Goal: Task Accomplishment & Management: Manage account settings

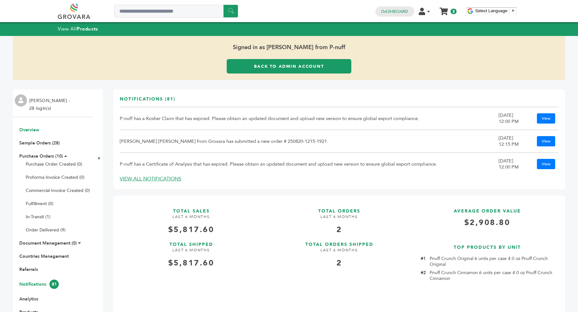
click at [34, 285] on link "Notifications 81" at bounding box center [39, 284] width 40 height 6
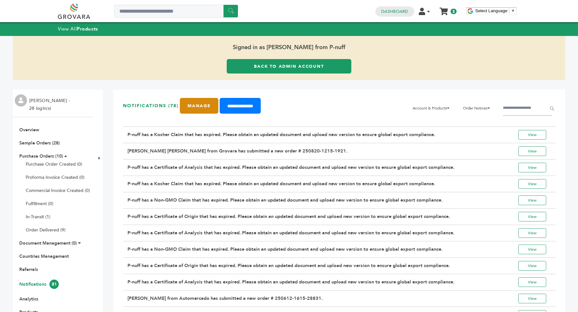
click at [199, 101] on link "Manage" at bounding box center [199, 106] width 39 height 16
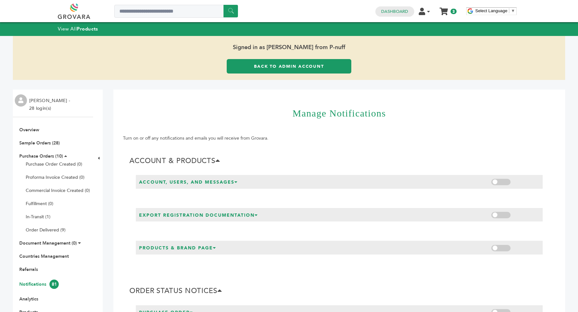
click at [298, 70] on link "Back to Admin Account" at bounding box center [289, 66] width 125 height 14
